Goal: Task Accomplishment & Management: Manage account settings

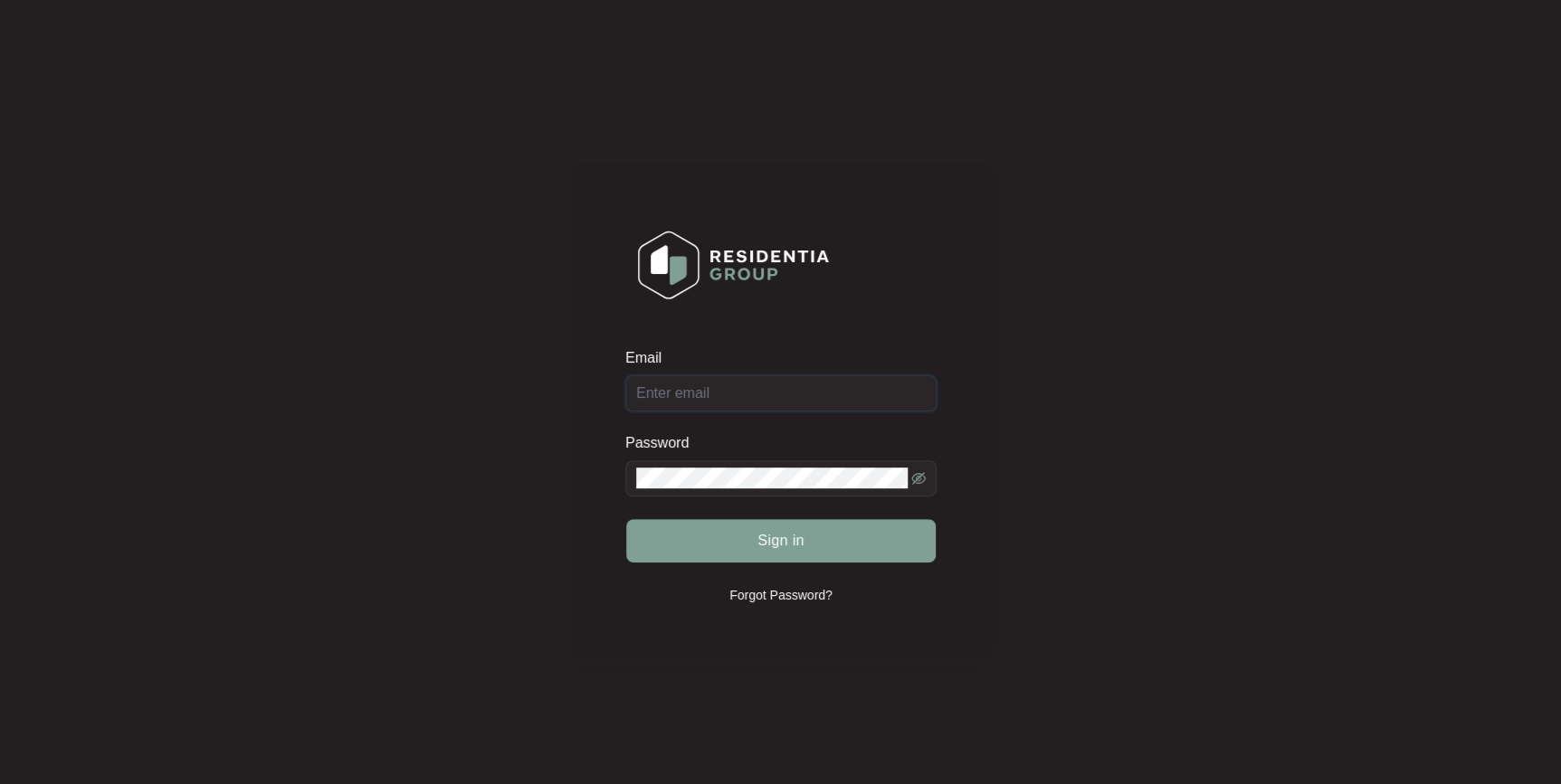
click at [751, 387] on input "Email" at bounding box center [780, 393] width 312 height 37
type input "[EMAIL_ADDRESS][DOMAIN_NAME]"
click at [626, 520] on button "Sign in" at bounding box center [780, 541] width 310 height 43
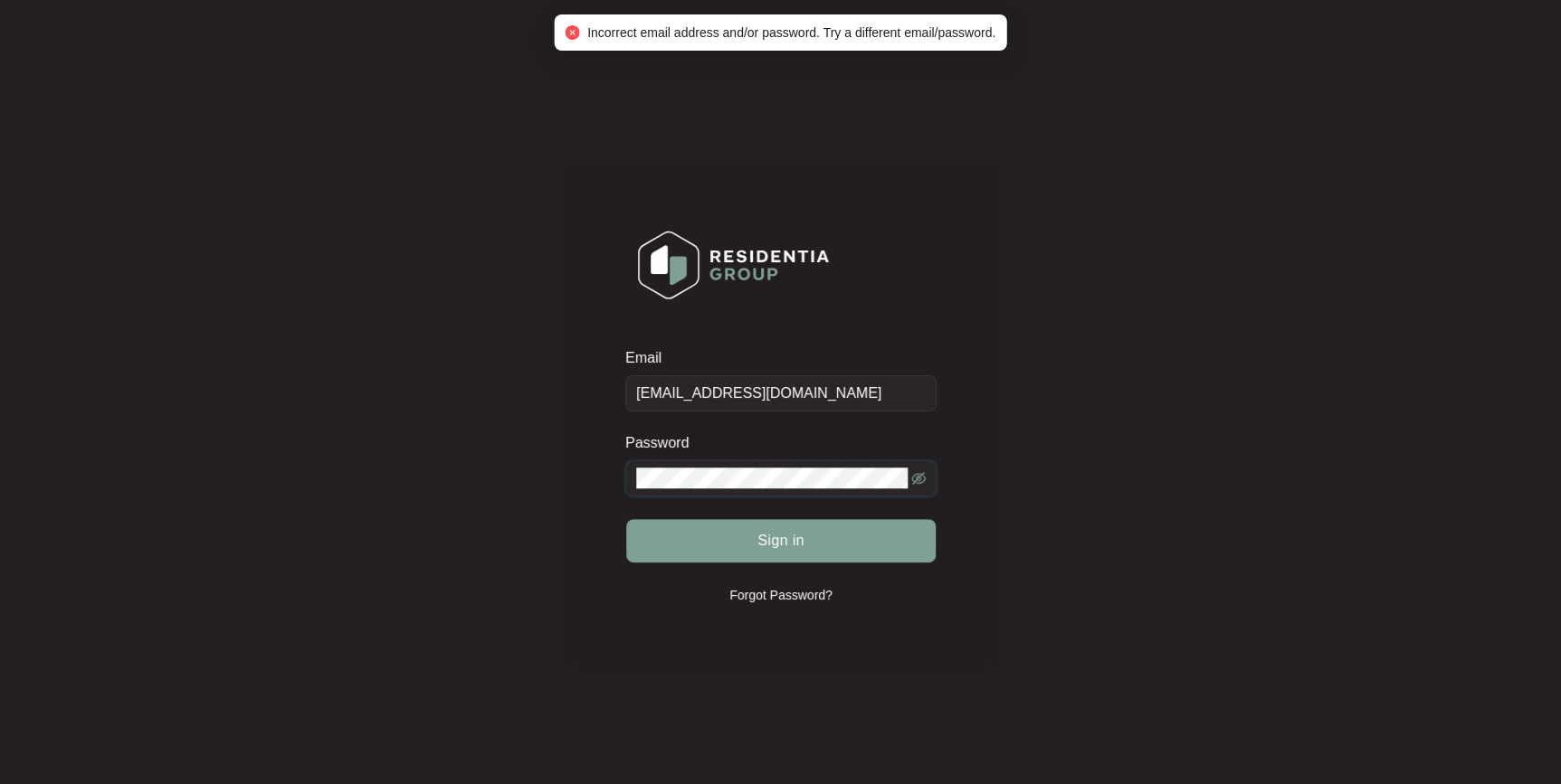
click at [590, 471] on div "Email [EMAIL_ADDRESS][DOMAIN_NAME] Password Sign in Forgot Password?" at bounding box center [780, 412] width 429 height 505
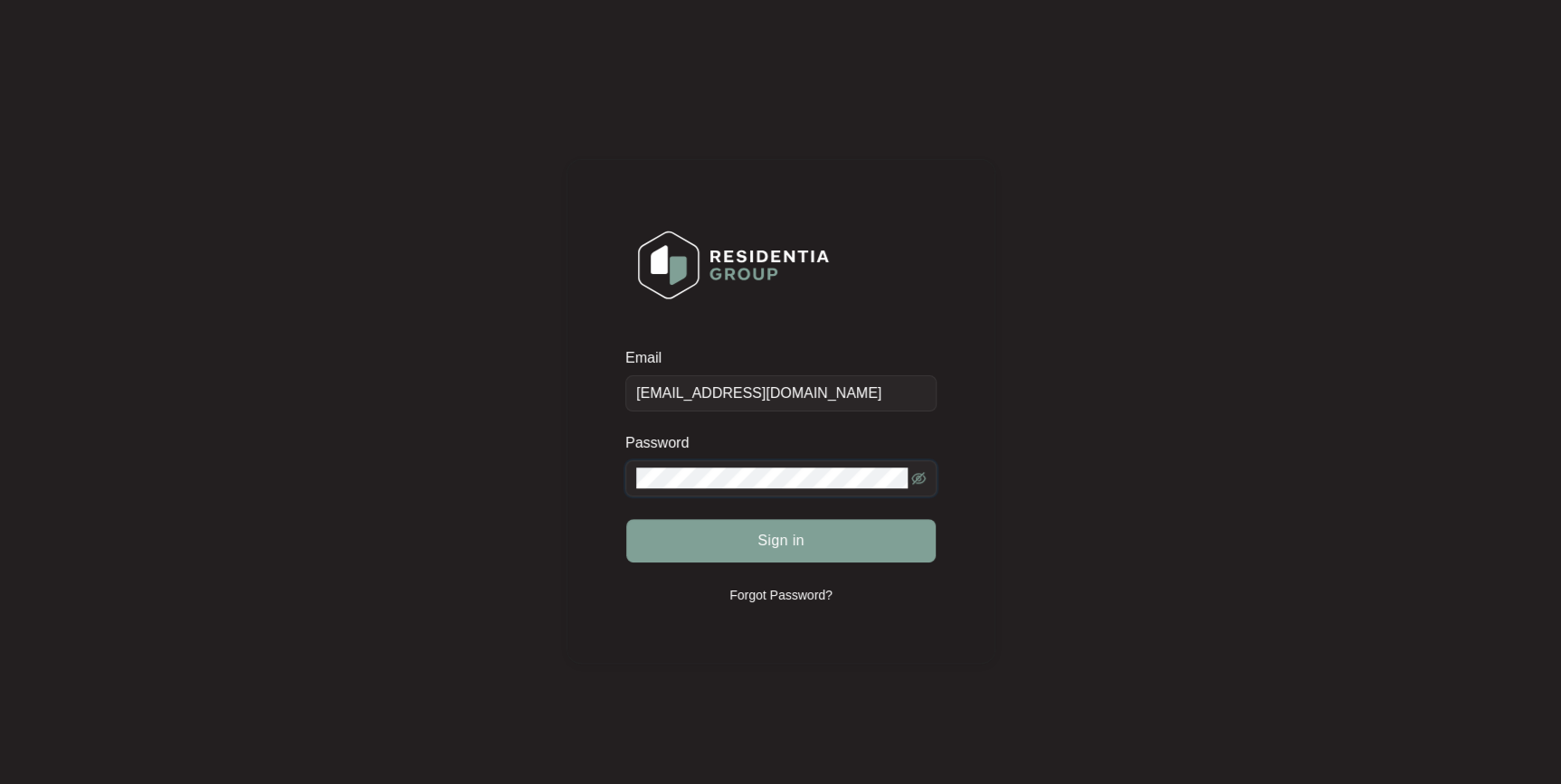
click at [626, 520] on button "Sign in" at bounding box center [780, 541] width 310 height 43
